Goal: Information Seeking & Learning: Learn about a topic

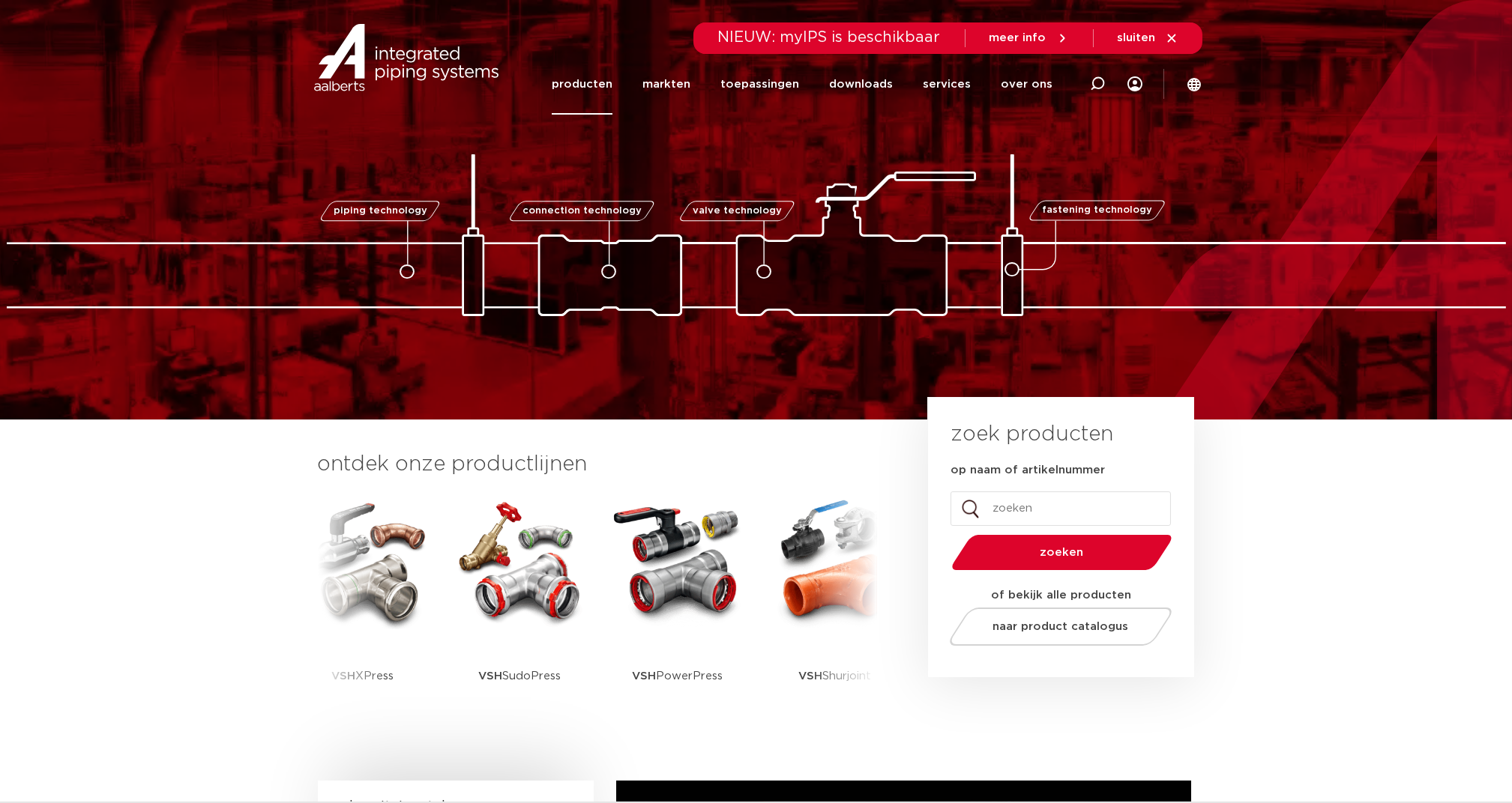
click at [604, 78] on link "producten" at bounding box center [582, 84] width 61 height 61
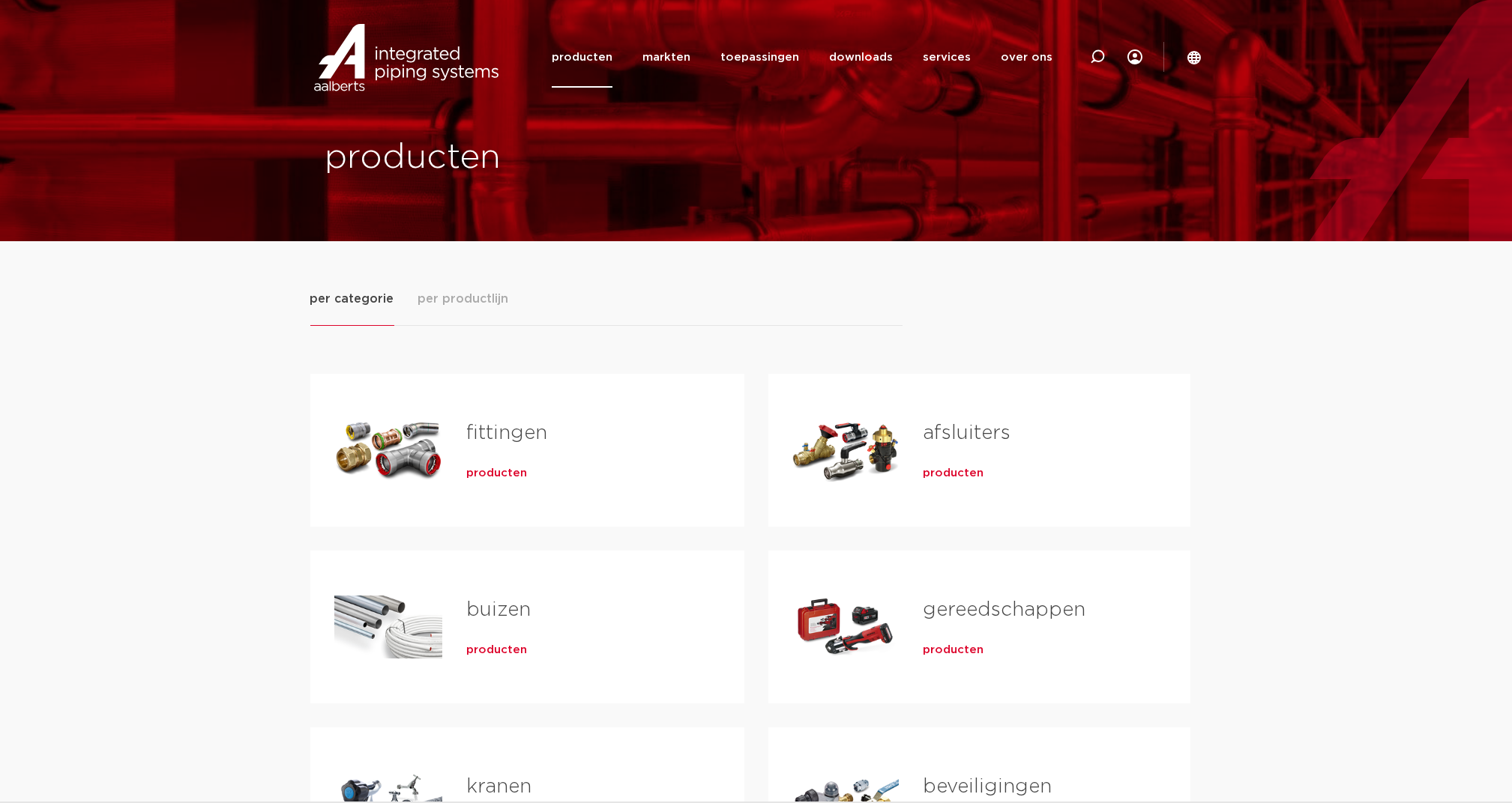
click at [499, 479] on span "producten" at bounding box center [497, 474] width 61 height 15
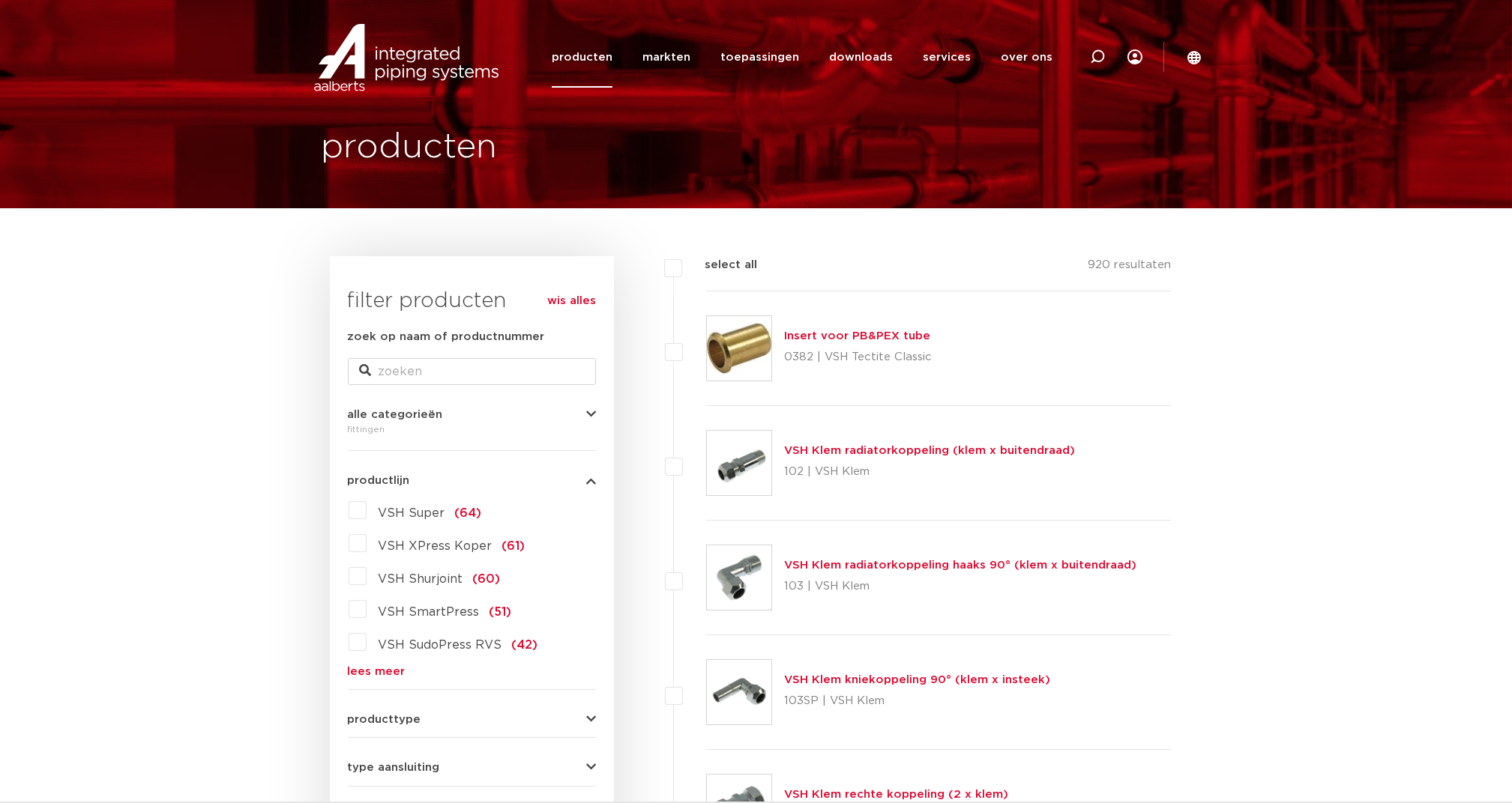
scroll to position [33, 0]
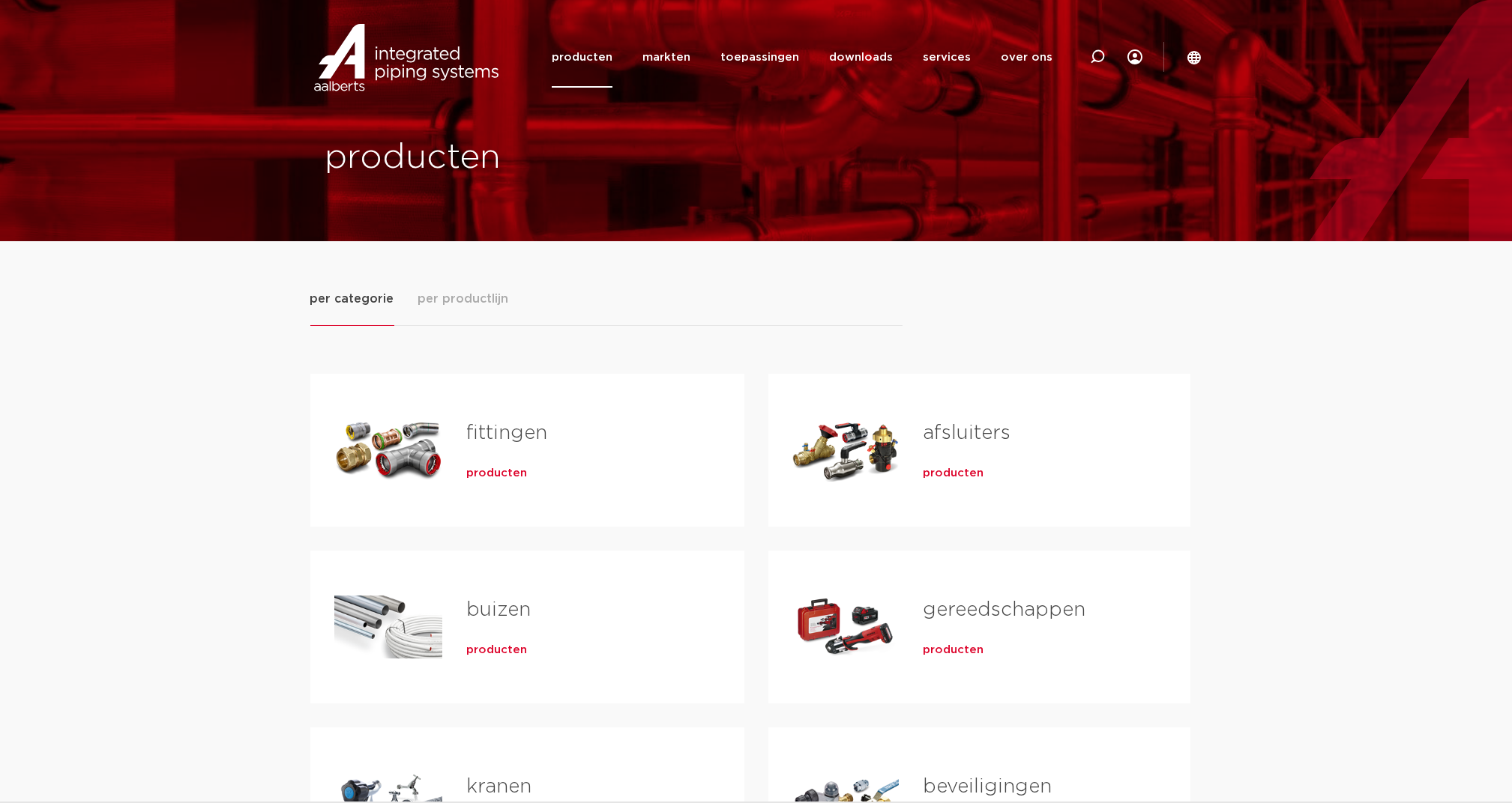
click at [458, 304] on span "per productlijn" at bounding box center [464, 299] width 90 height 18
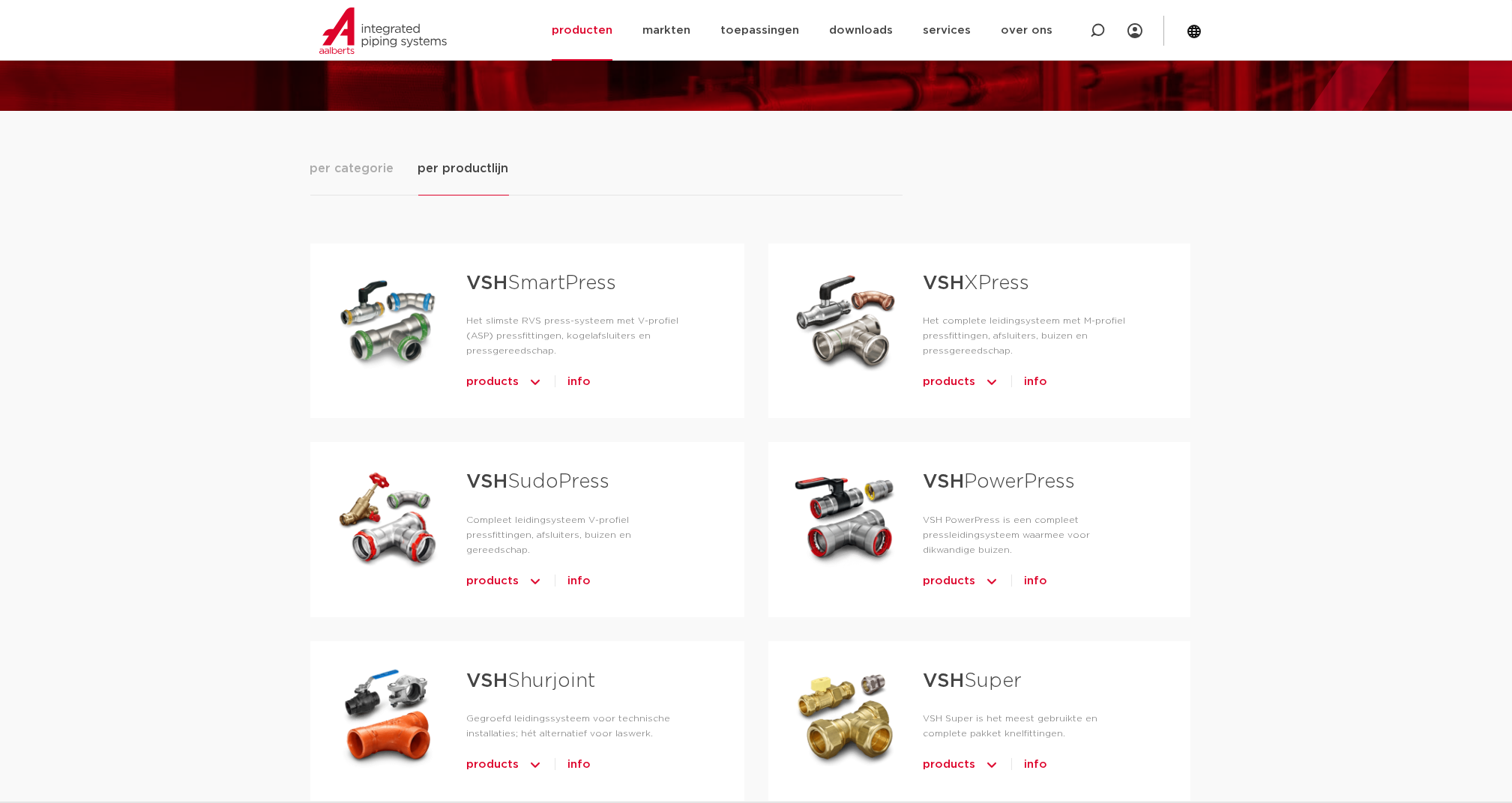
scroll to position [200, 0]
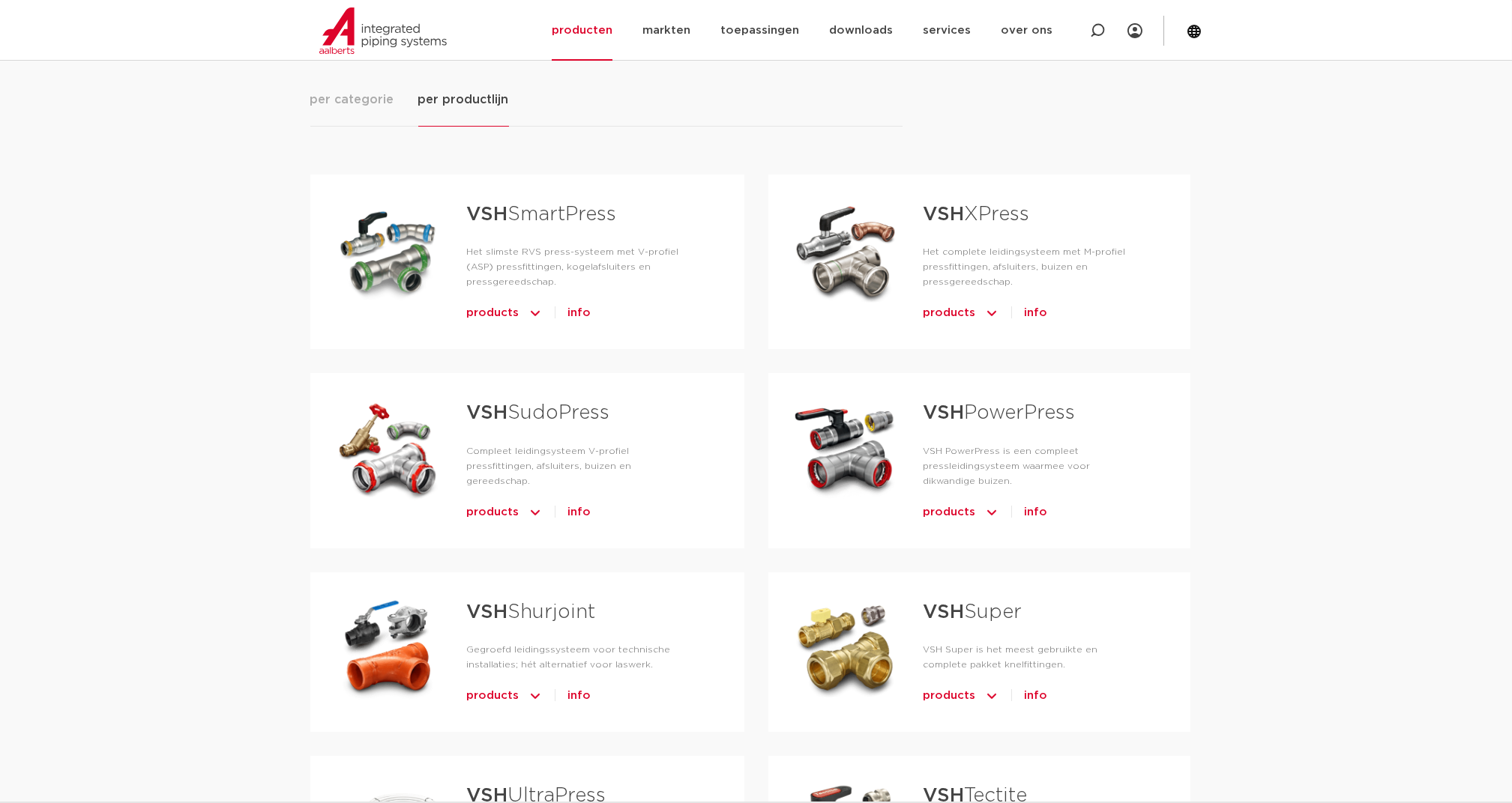
click at [972, 208] on link "VSH XPress" at bounding box center [976, 215] width 106 height 20
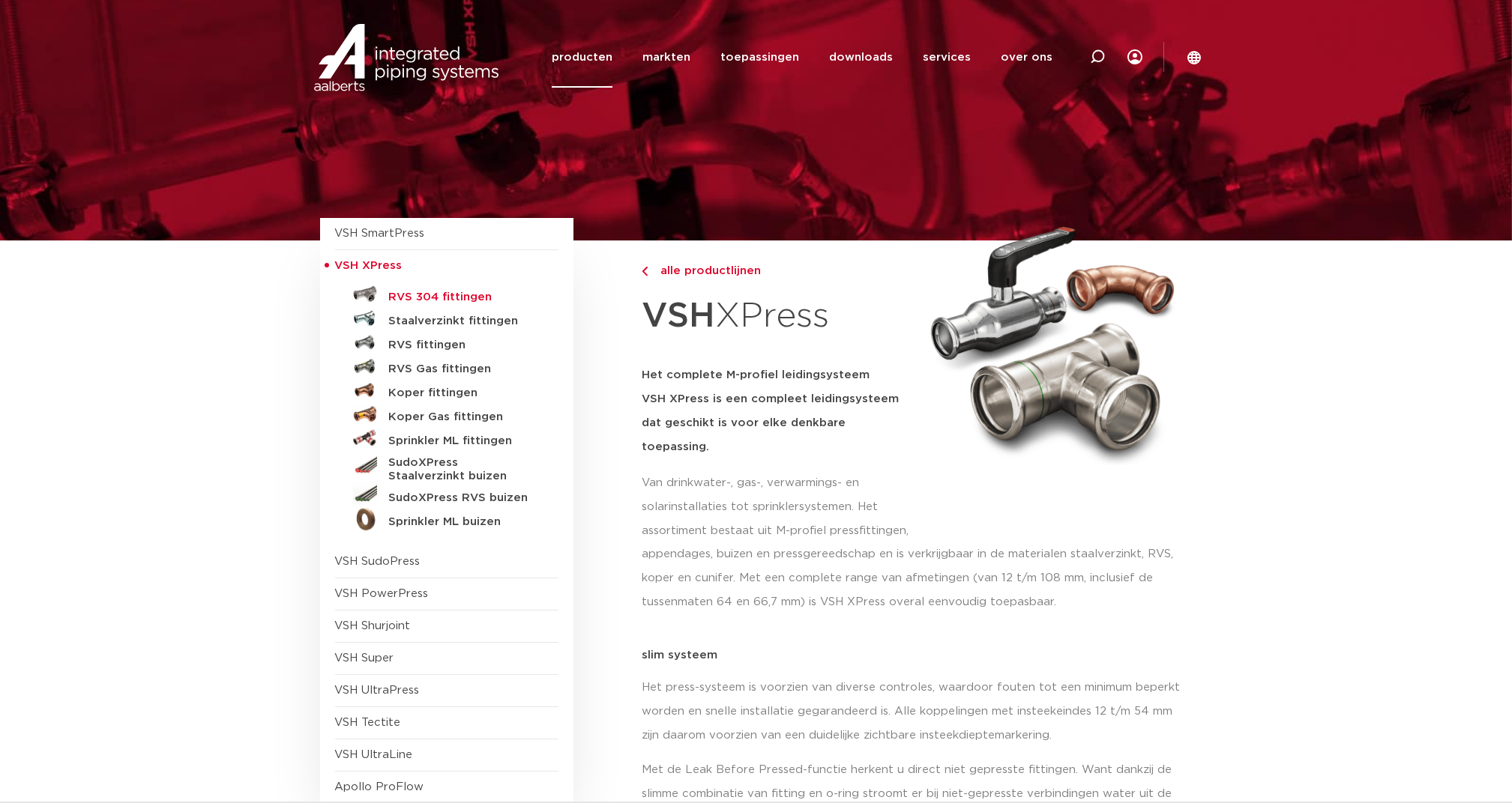
click at [450, 292] on h5 "RVS 304 fittingen" at bounding box center [463, 298] width 148 height 14
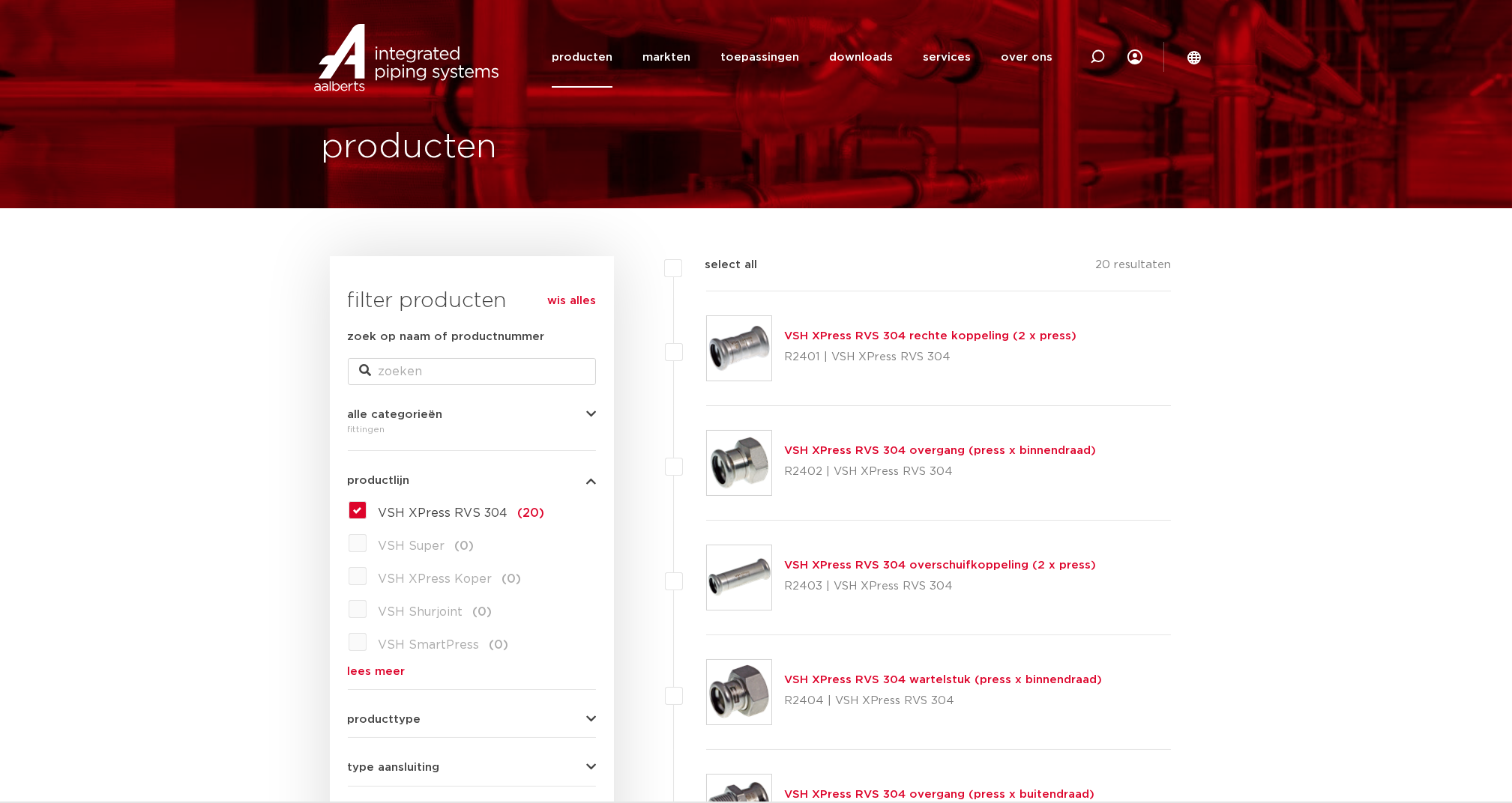
scroll to position [33, 0]
click at [885, 451] on link "VSH XPress RVS 304 overgang (press x binnendraad)" at bounding box center [941, 450] width 312 height 11
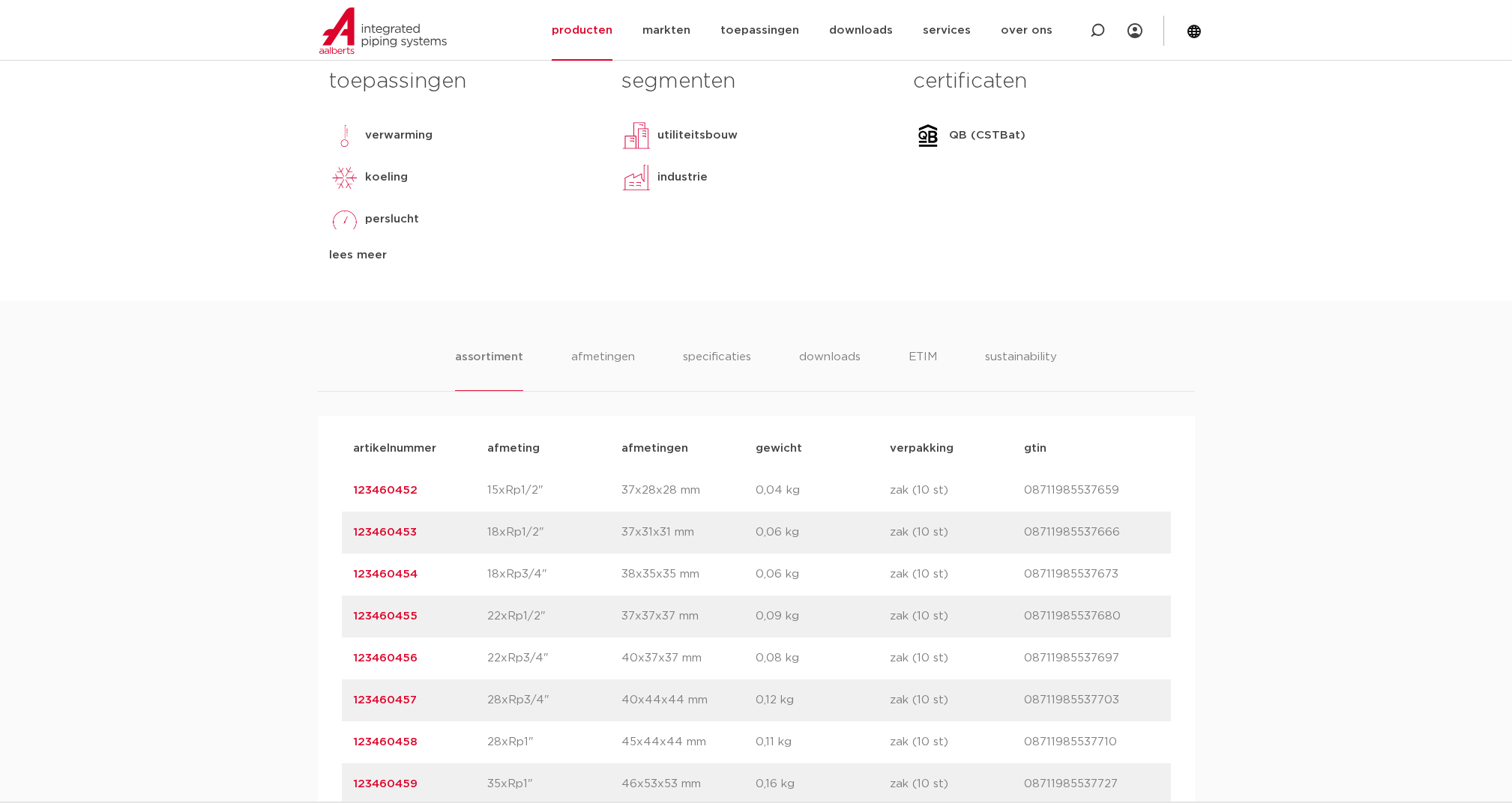
scroll to position [699, 0]
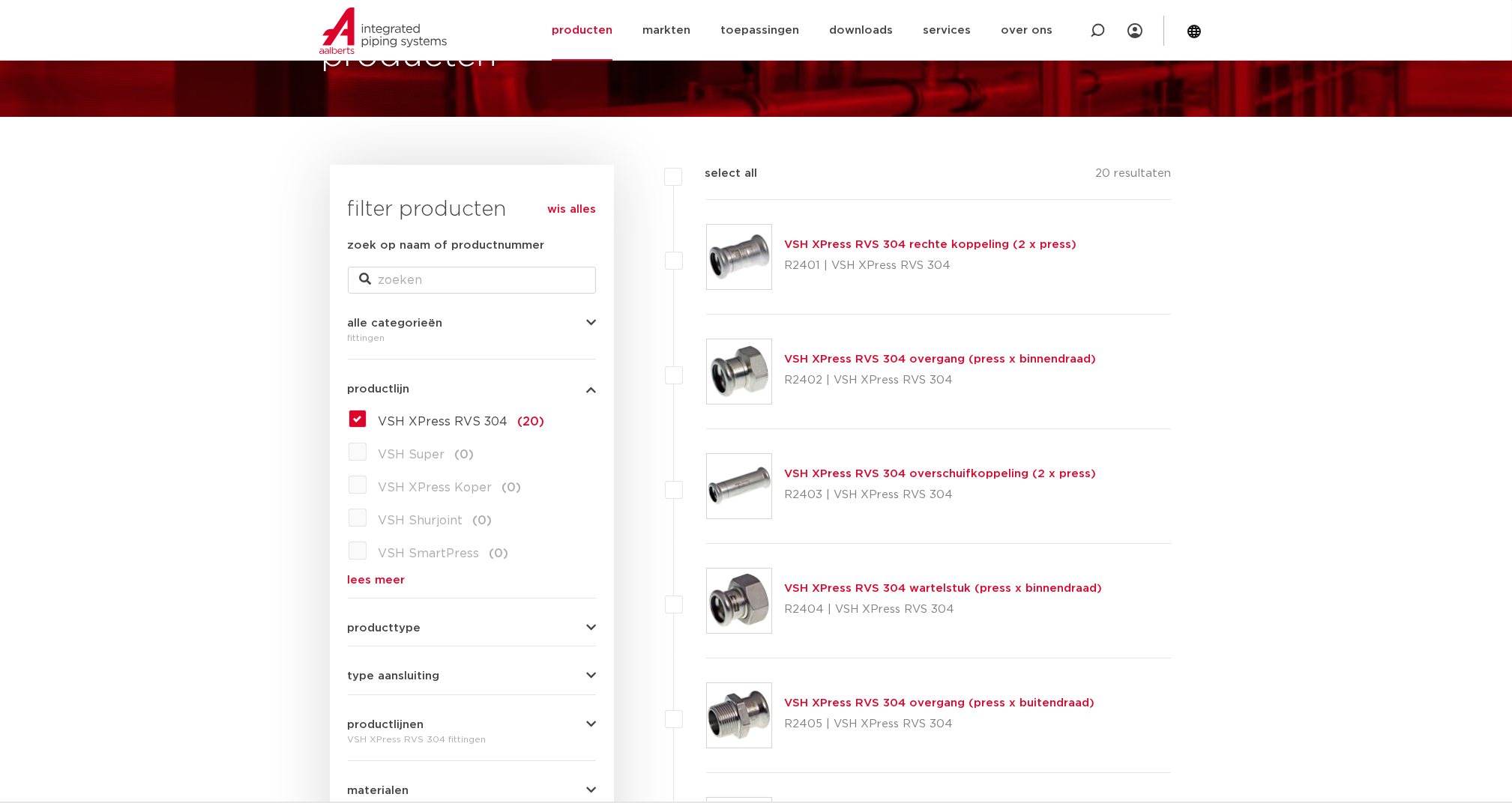
click at [876, 585] on link "VSH XPress RVS 304 wartelstuk (press x binnendraad)" at bounding box center [944, 588] width 318 height 11
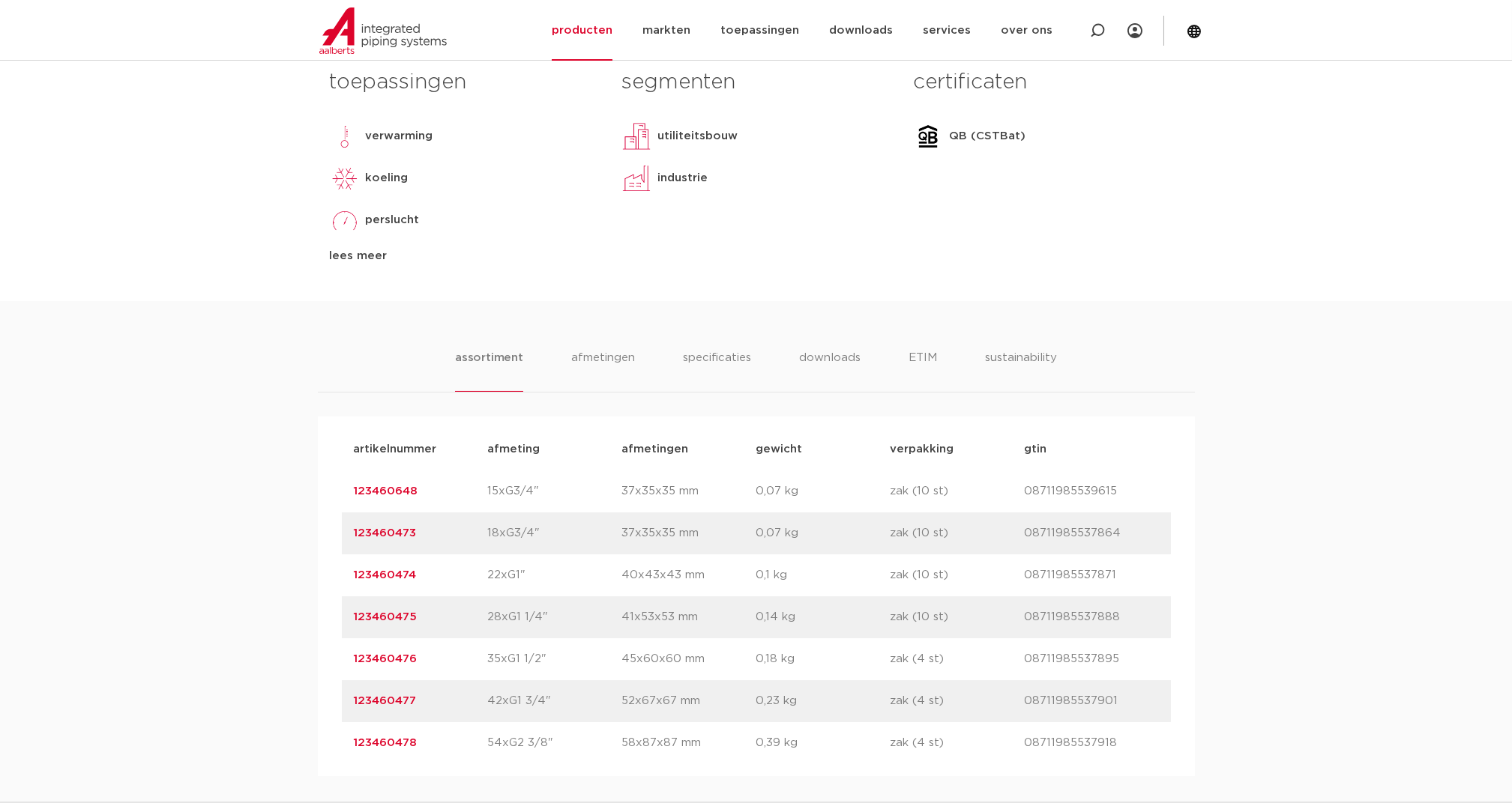
scroll to position [699, 0]
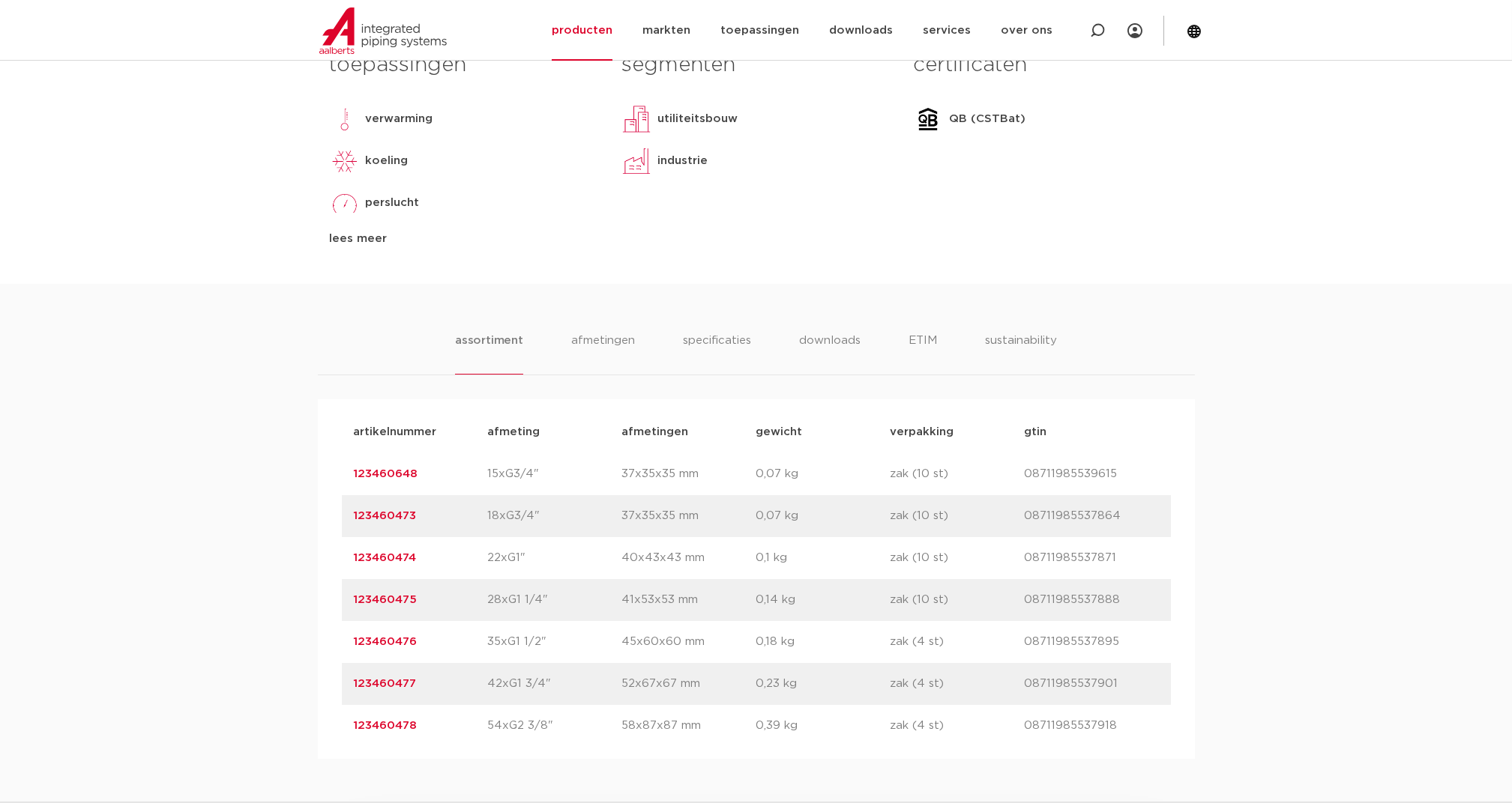
click at [396, 716] on div "artikelnummer 123460478 afmeting 54xG2 3/8" afmetingen 58x87x87 mm gewicht 0,39…" at bounding box center [757, 726] width 829 height 42
click at [396, 722] on link "123460478" at bounding box center [386, 725] width 64 height 11
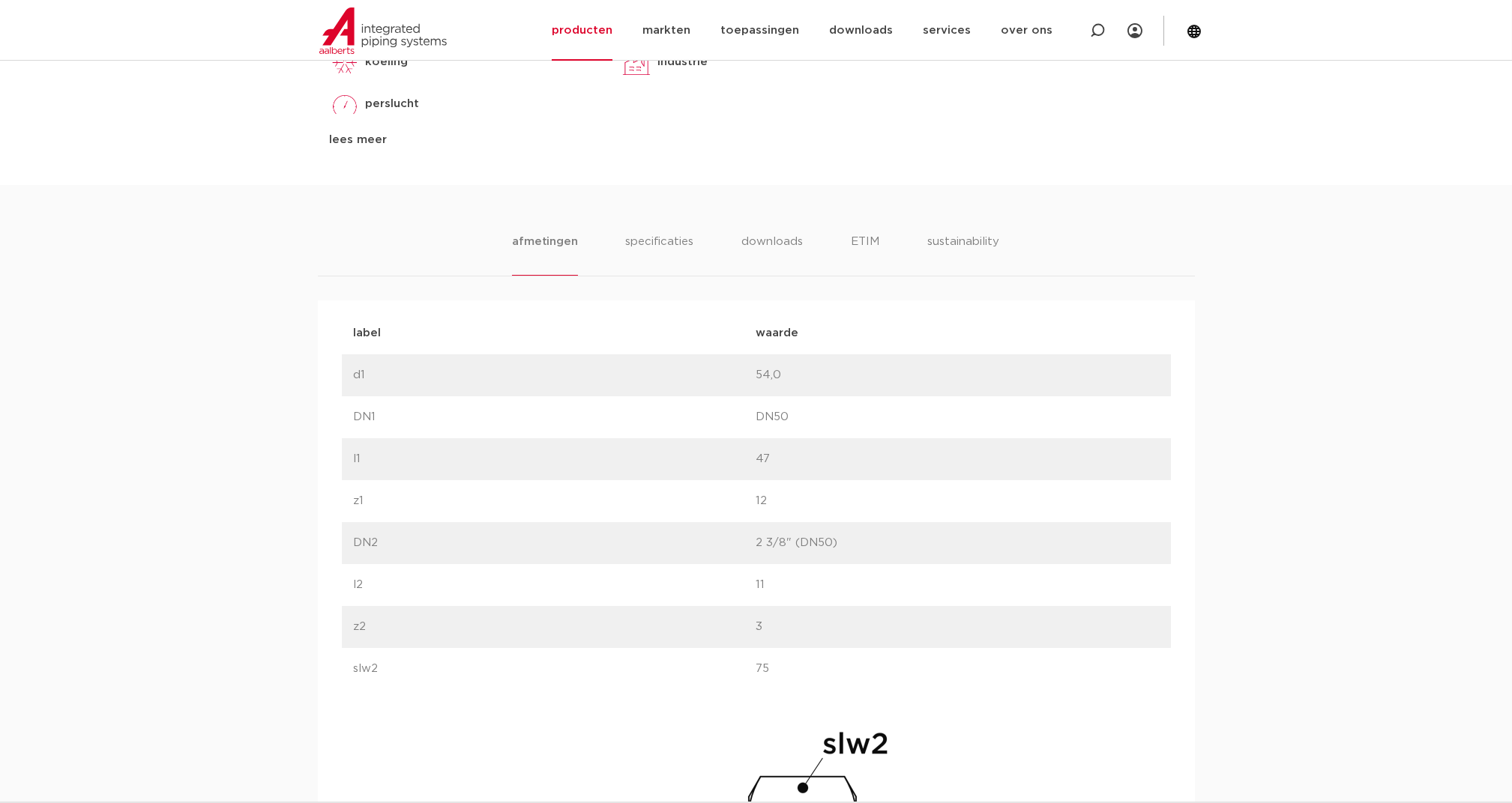
scroll to position [798, 0]
click at [660, 236] on li "specificaties" at bounding box center [660, 253] width 72 height 43
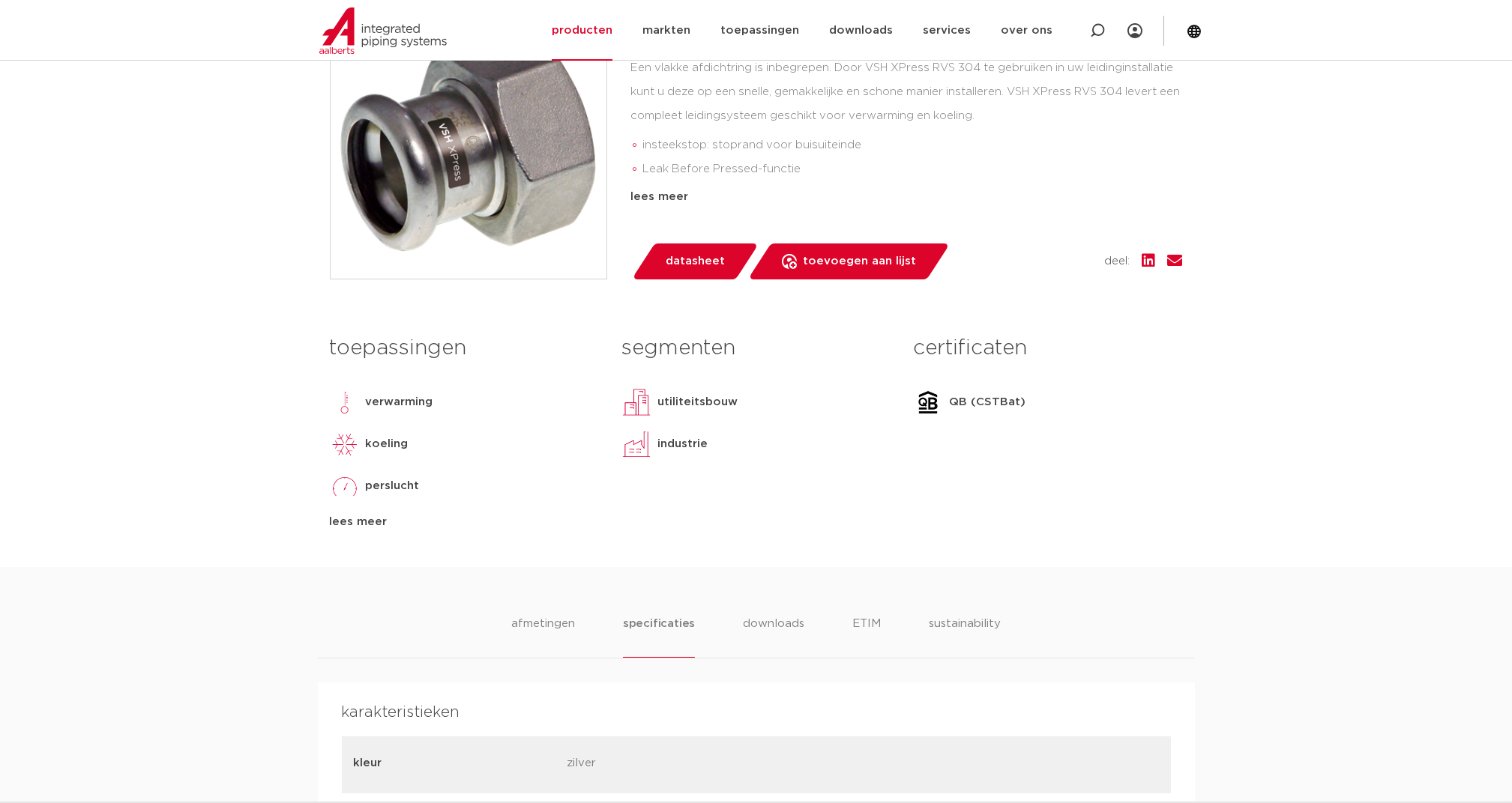
scroll to position [399, 0]
